Goal: Find specific page/section

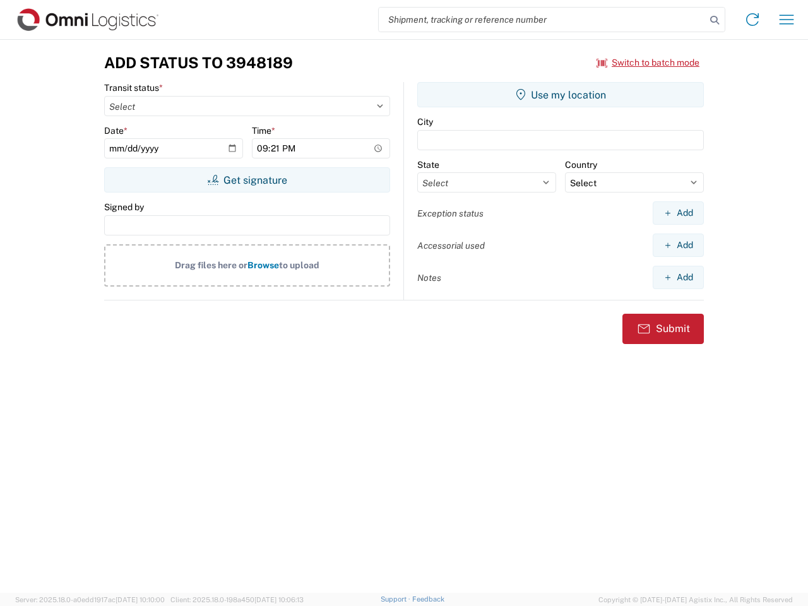
click at [543, 20] on input "search" at bounding box center [542, 20] width 327 height 24
click at [715, 20] on icon at bounding box center [715, 20] width 18 height 18
click at [753, 20] on icon at bounding box center [753, 19] width 20 height 20
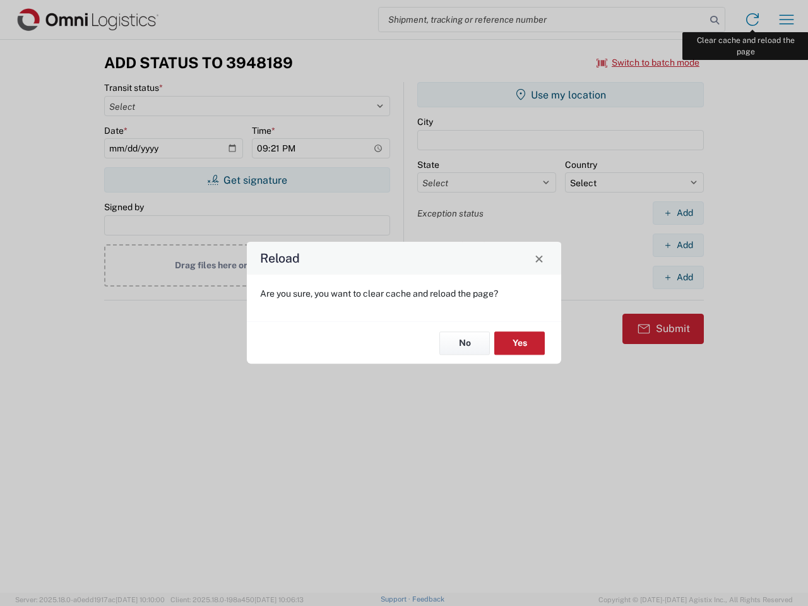
click at [787, 20] on div "Reload Are you sure, you want to clear cache and reload the page? No Yes" at bounding box center [404, 303] width 808 height 606
click at [649, 63] on div "Reload Are you sure, you want to clear cache and reload the page? No Yes" at bounding box center [404, 303] width 808 height 606
click at [247, 180] on div "Reload Are you sure, you want to clear cache and reload the page? No Yes" at bounding box center [404, 303] width 808 height 606
click at [561, 95] on div "Reload Are you sure, you want to clear cache and reload the page? No Yes" at bounding box center [404, 303] width 808 height 606
click at [678, 213] on div "Reload Are you sure, you want to clear cache and reload the page? No Yes" at bounding box center [404, 303] width 808 height 606
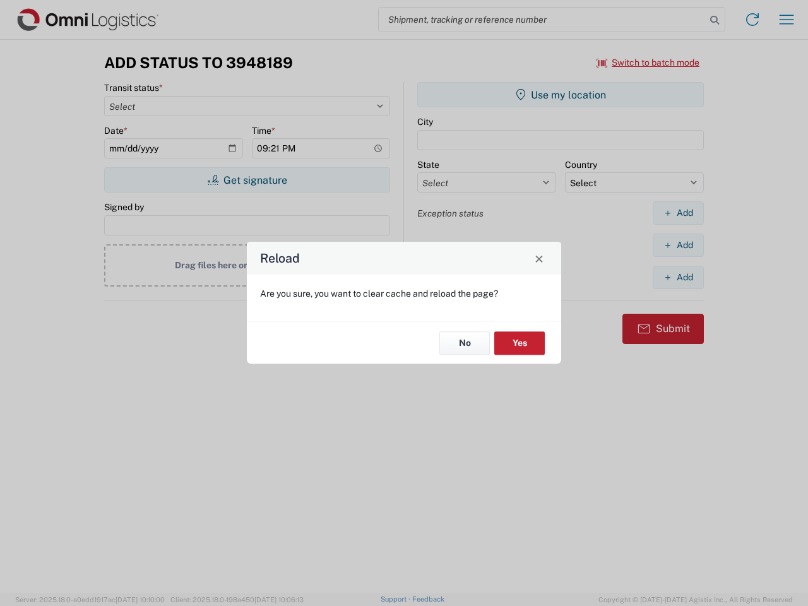
click at [678, 245] on div "Reload Are you sure, you want to clear cache and reload the page? No Yes" at bounding box center [404, 303] width 808 height 606
click at [678, 277] on div "Reload Are you sure, you want to clear cache and reload the page? No Yes" at bounding box center [404, 303] width 808 height 606
